Goal: Information Seeking & Learning: Learn about a topic

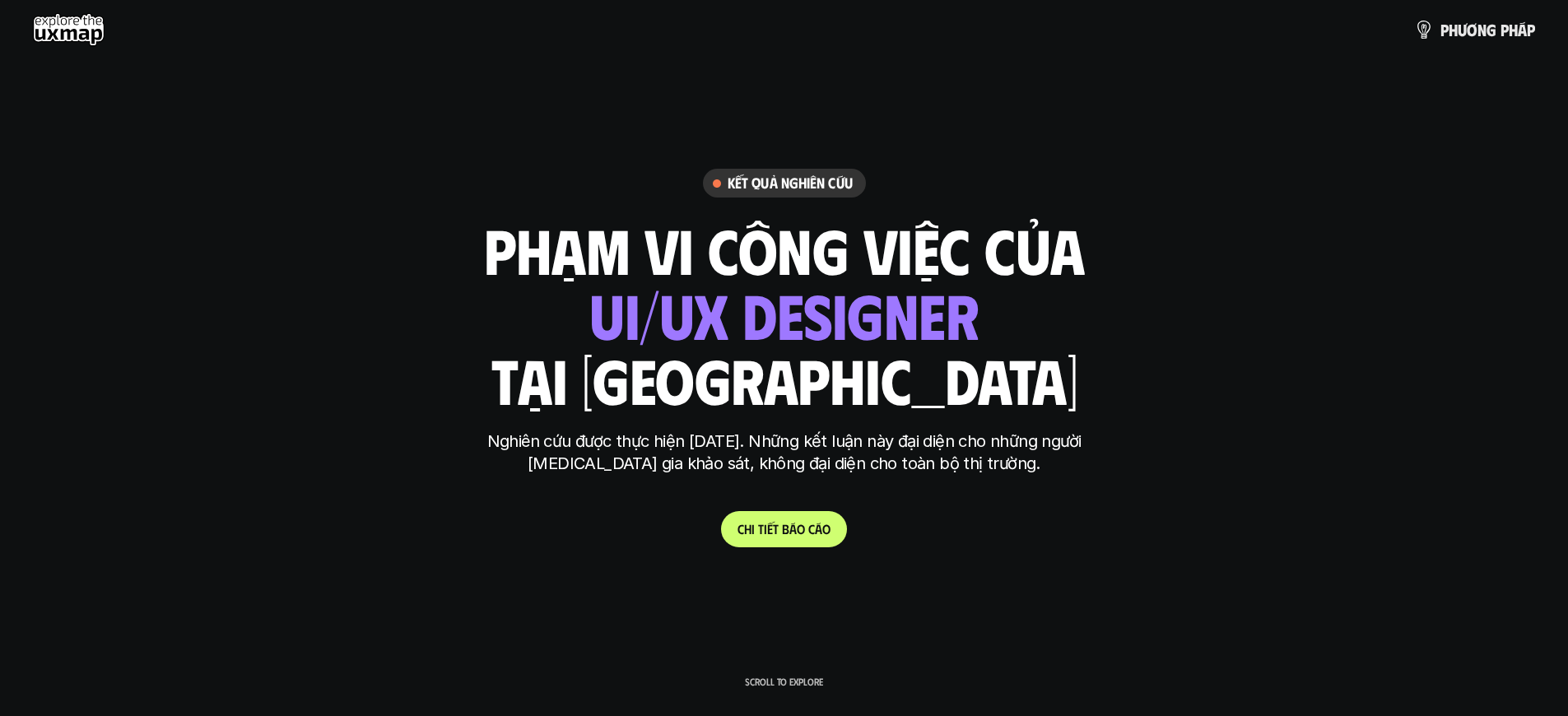
scroll to position [10570, 0]
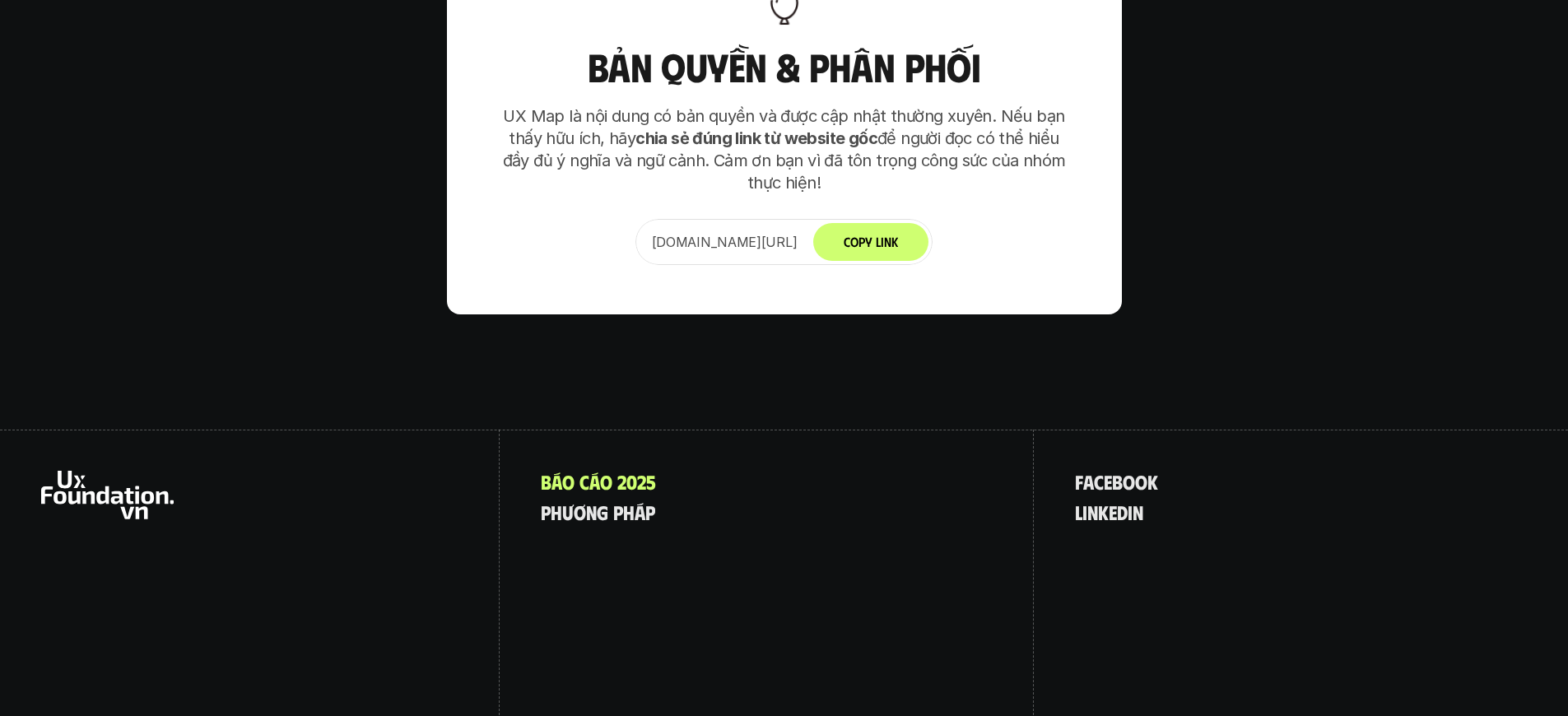
click at [1118, 470] on span "b" at bounding box center [1117, 481] width 11 height 22
